Goal: Complete application form

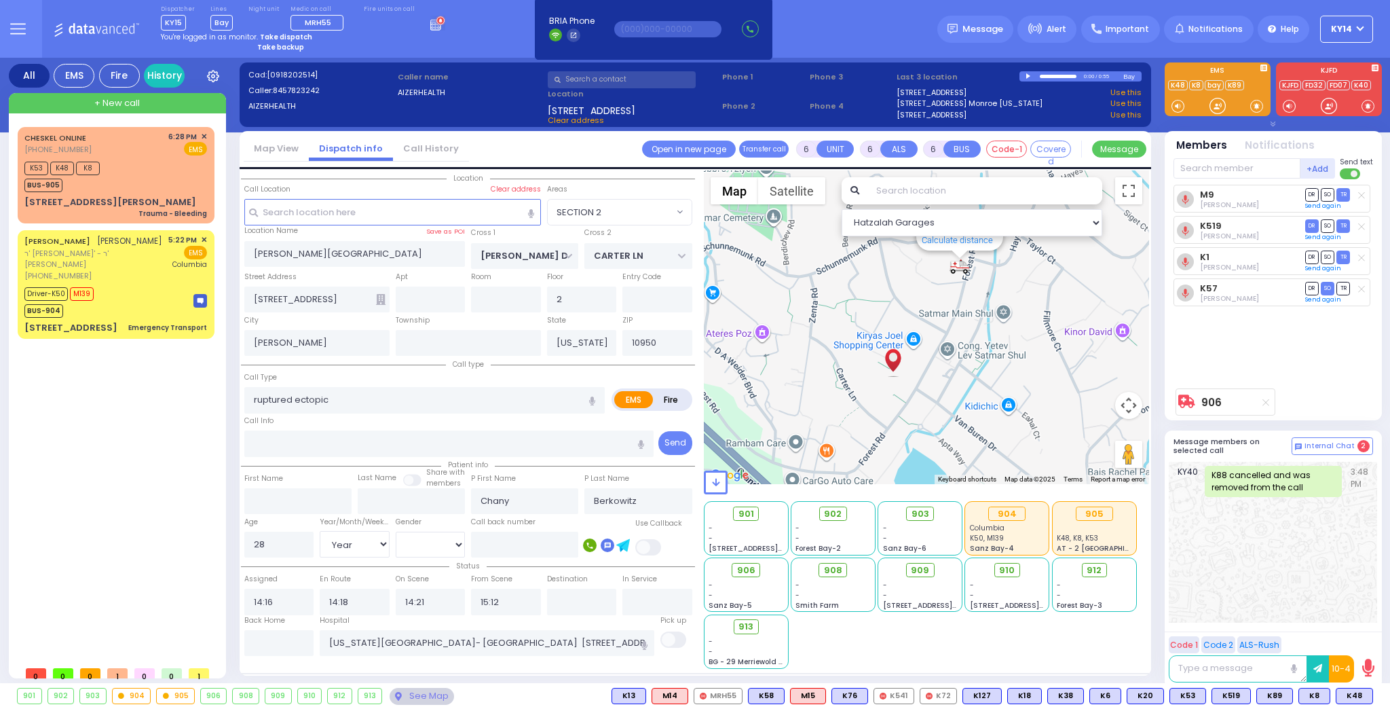
select select "SECTION 2"
select select "Year"
select select "[DEMOGRAPHIC_DATA]"
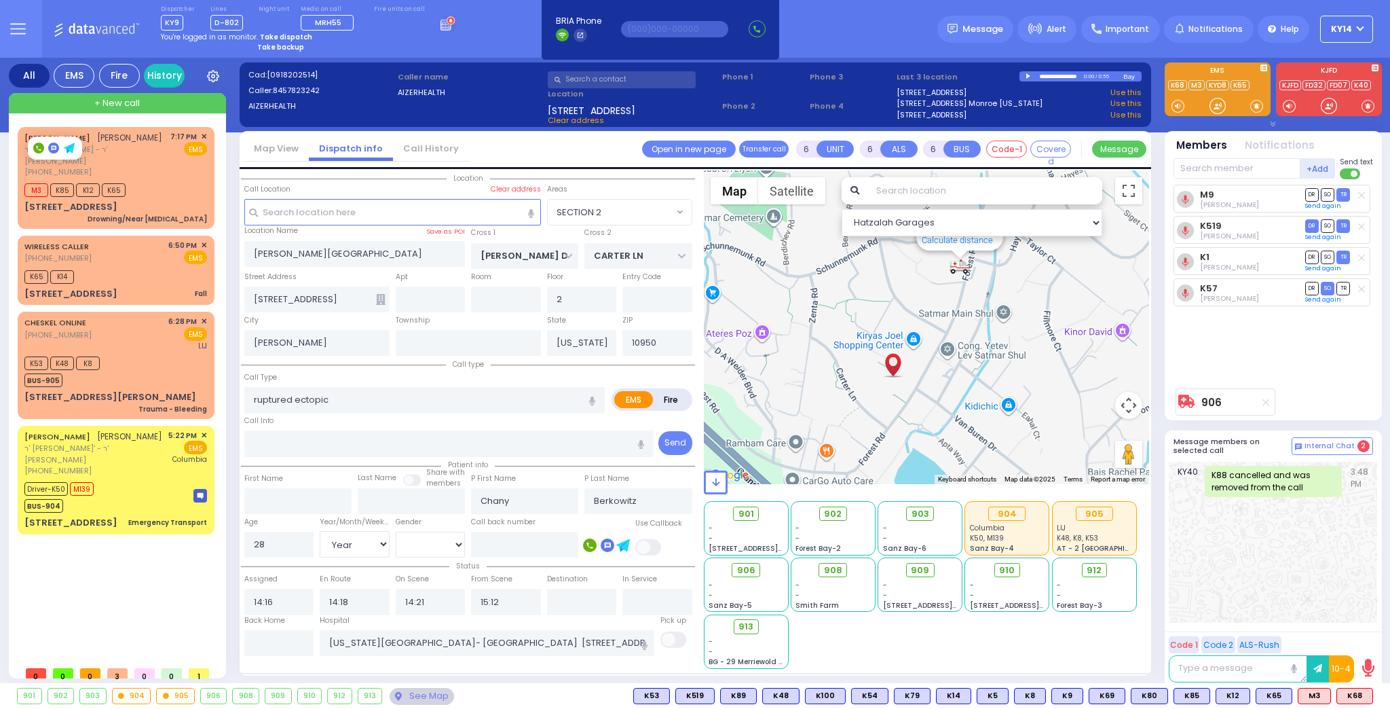
select select "SECTION 2"
select select "Year"
select select "[DEMOGRAPHIC_DATA]"
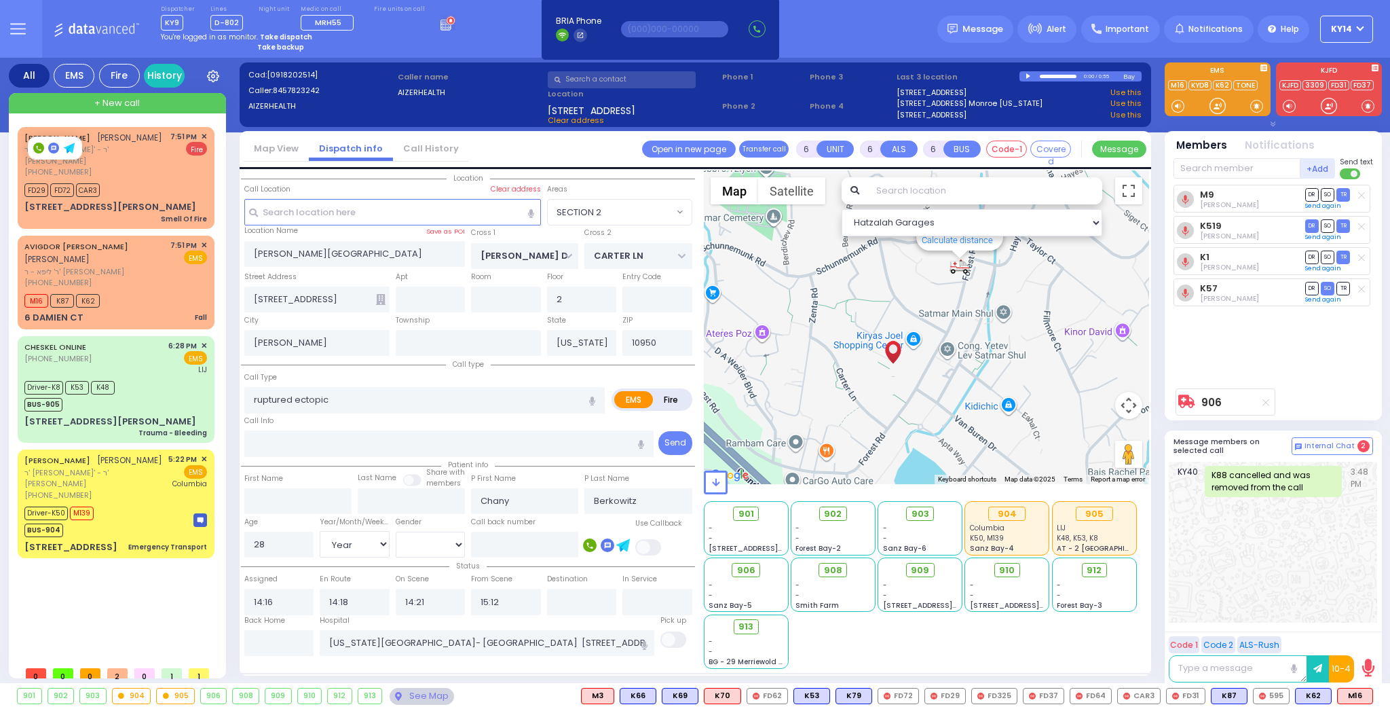
select select "SECTION 2"
select select "Year"
select select "[DEMOGRAPHIC_DATA]"
